Goal: Information Seeking & Learning: Learn about a topic

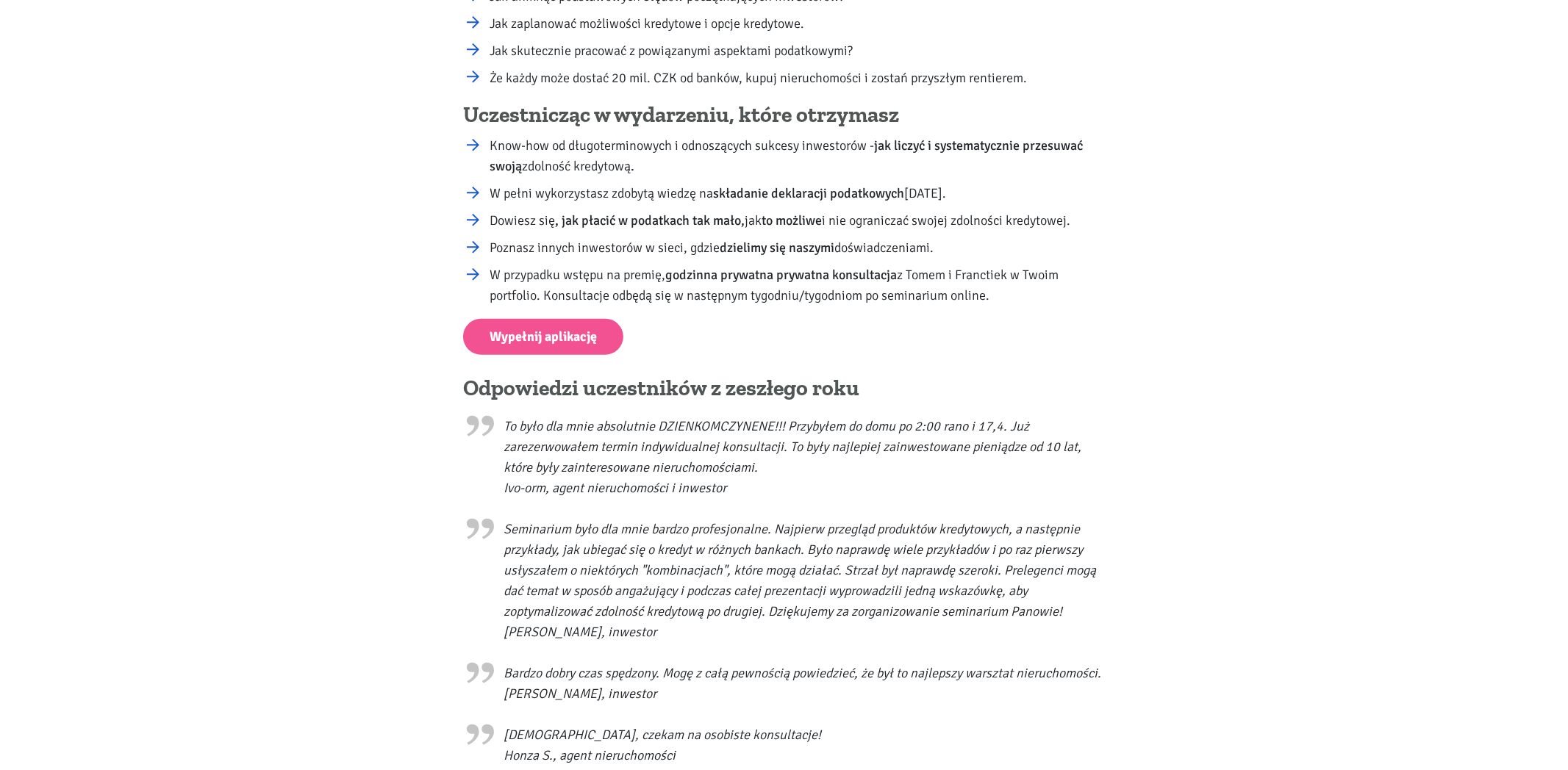
scroll to position [1466, 0]
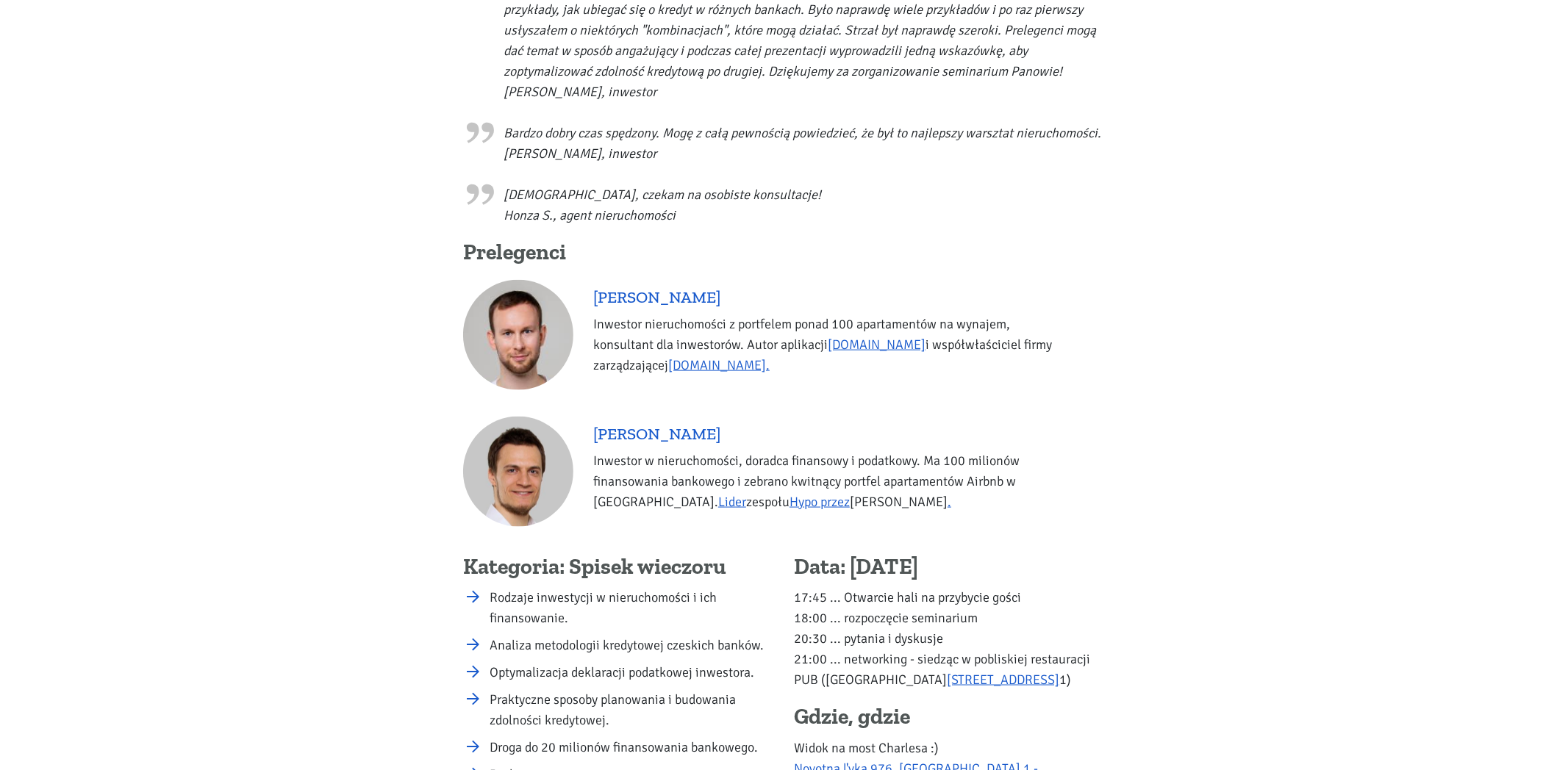
click at [671, 288] on h5 "[PERSON_NAME]" at bounding box center [831, 297] width 476 height 19
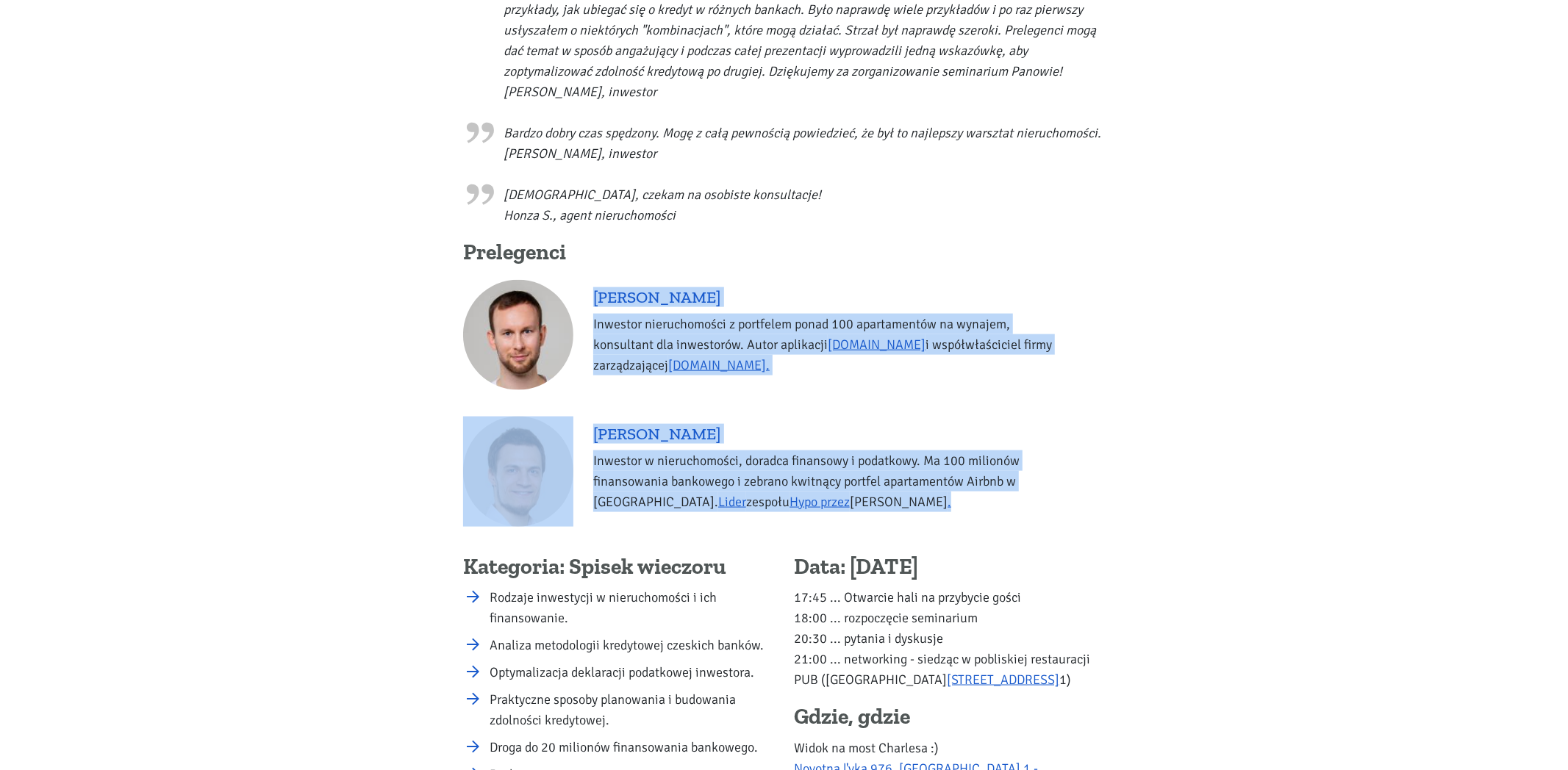
drag, startPoint x: 824, startPoint y: 487, endPoint x: 593, endPoint y: 274, distance: 314.2
click at [593, 274] on div "Obecny wywiad z [GEOGRAPHIC_DATA] z [DATE] SOLD OUT - napełniona pojemność [DAT…" at bounding box center [784, 20] width 662 height 2297
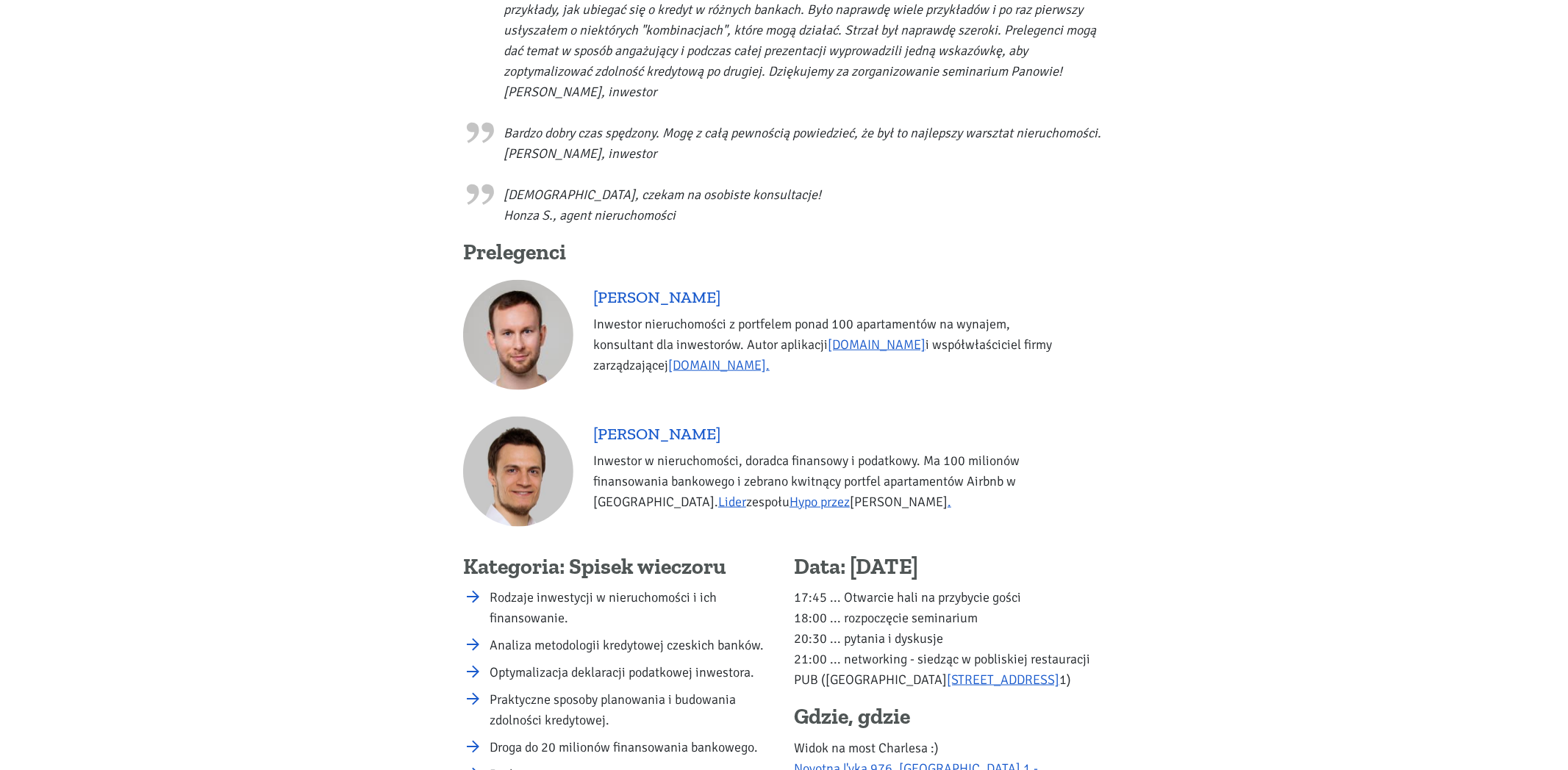
click at [593, 288] on div "[PERSON_NAME] Inwestor nieruchomości z portfelem ponad 100 apartamentów na wyna…" at bounding box center [831, 338] width 496 height 101
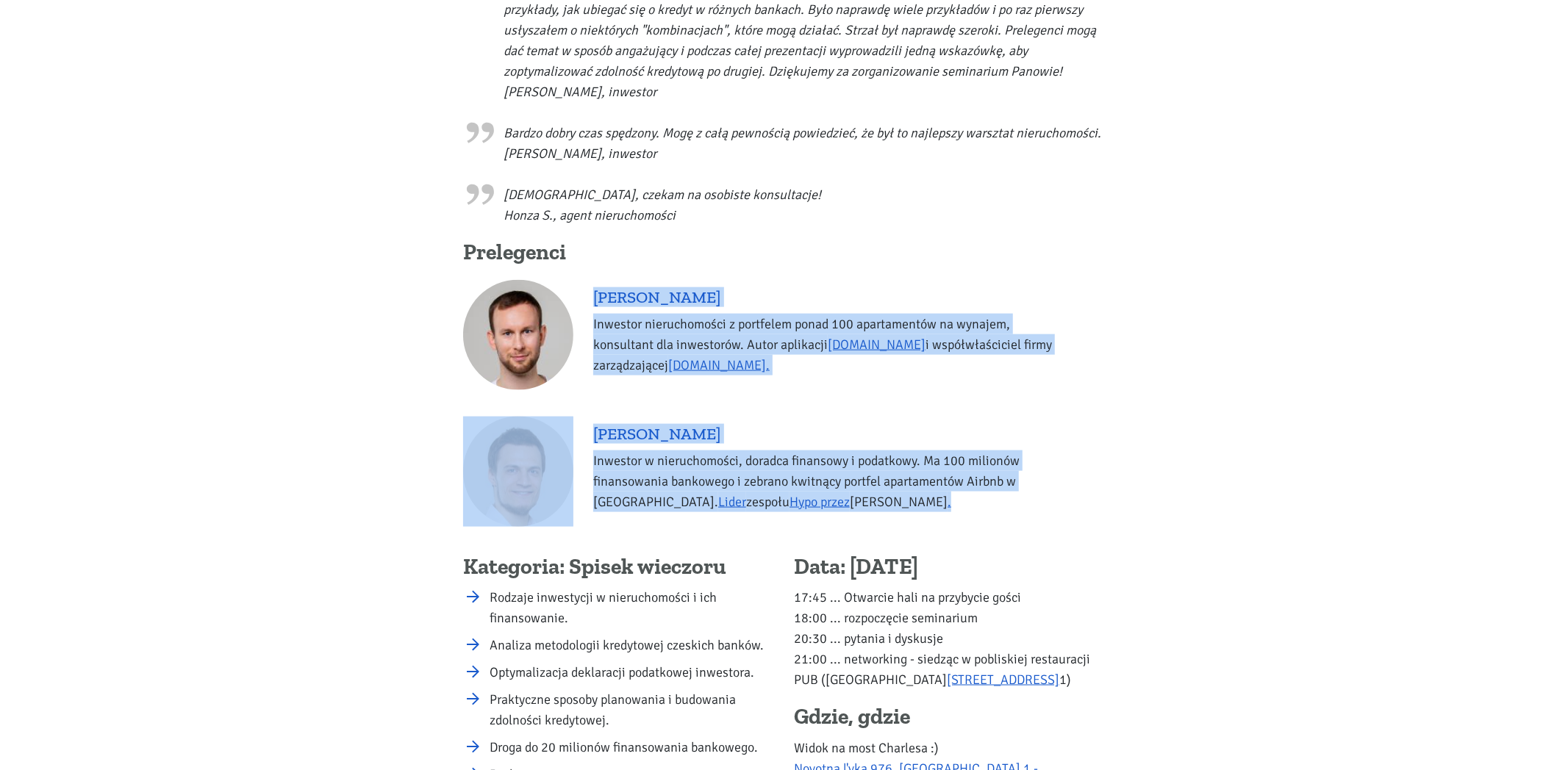
drag, startPoint x: 593, startPoint y: 274, endPoint x: 794, endPoint y: 489, distance: 294.3
click at [794, 489] on div "Obecny wywiad z [GEOGRAPHIC_DATA] z [DATE] SOLD OUT - napełniona pojemność [DAT…" at bounding box center [784, 20] width 662 height 2297
copy div "[PERSON_NAME] Inwestor nieruchomości z portfelem ponad 100 apartamentów na wyna…"
click at [654, 288] on h5 "[PERSON_NAME]" at bounding box center [831, 297] width 476 height 19
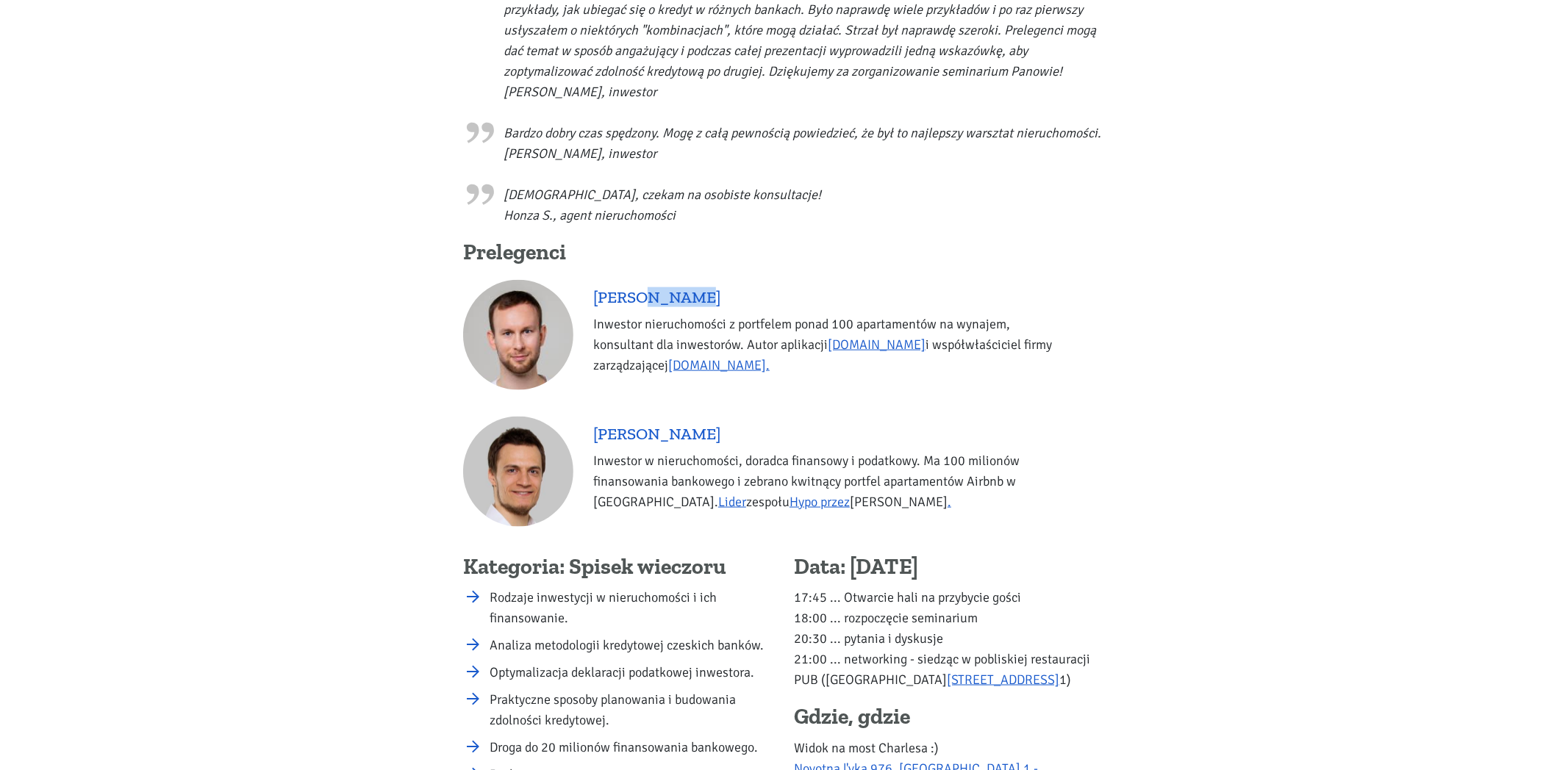
click at [654, 288] on h5 "[PERSON_NAME]" at bounding box center [831, 297] width 476 height 19
